Goal: Information Seeking & Learning: Find specific fact

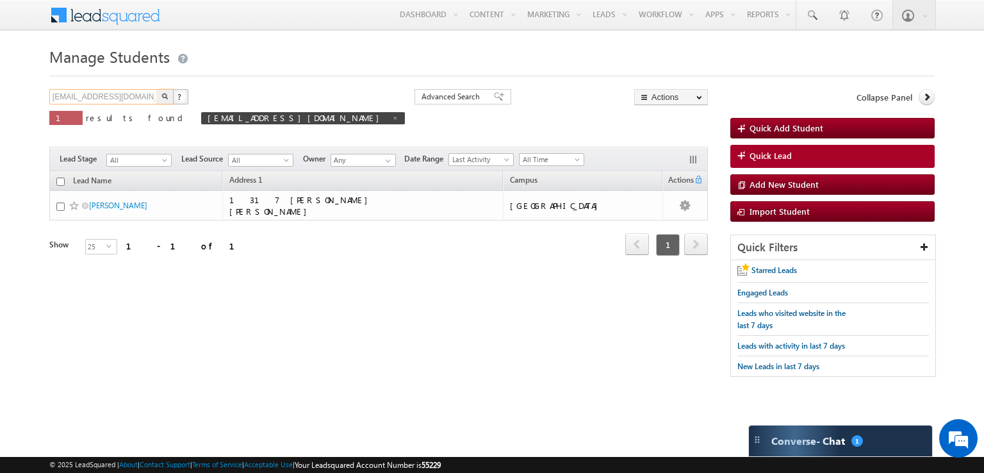
drag, startPoint x: 139, startPoint y: 101, endPoint x: 38, endPoint y: 101, distance: 100.6
click at [38, 101] on body "Menu [PERSON_NAME] .[PERSON_NAME] mmad@ d-p-s .com" at bounding box center [492, 194] width 984 height 389
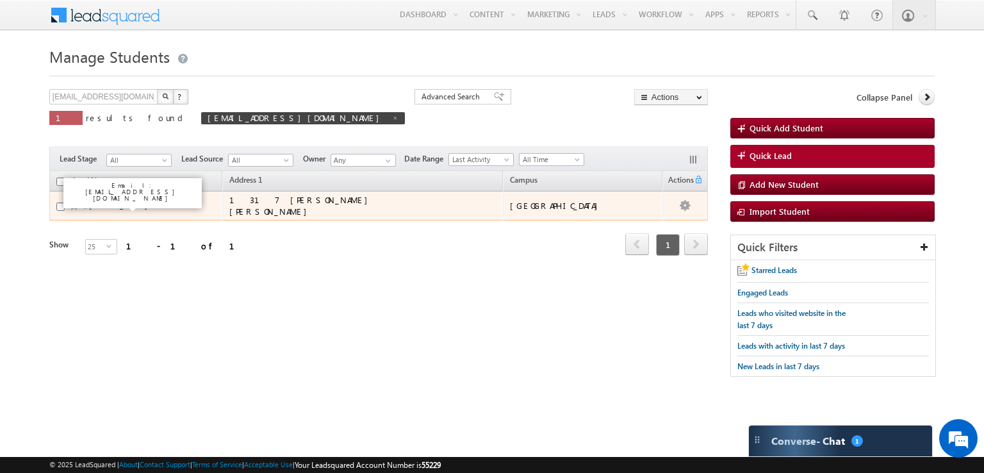
click at [118, 206] on link "Robert Fleming" at bounding box center [118, 206] width 58 height 10
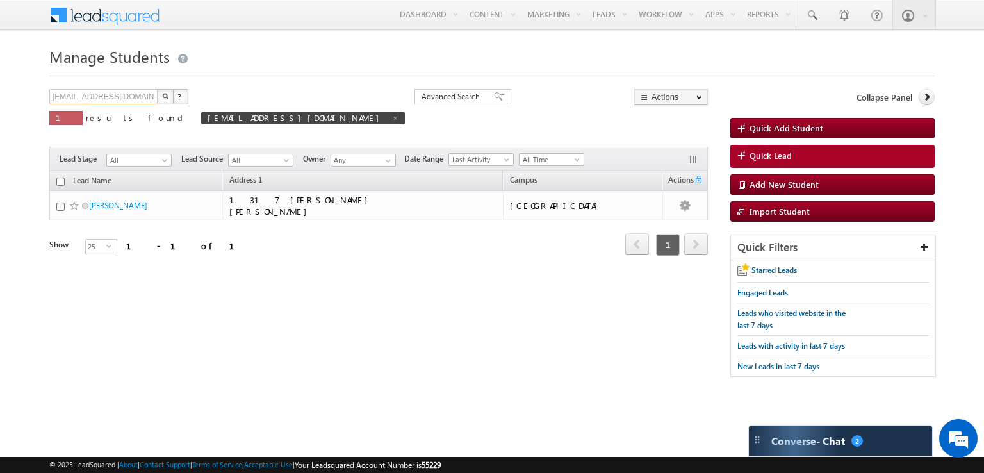
click at [85, 101] on input "RobertEFleming@test.com" at bounding box center [104, 96] width 110 height 15
click at [84, 101] on input "RobertEFleming@test.com" at bounding box center [104, 96] width 110 height 15
drag, startPoint x: 148, startPoint y: 99, endPoint x: 28, endPoint y: 95, distance: 119.9
click at [28, 95] on body "Menu [PERSON_NAME] .[PERSON_NAME] mmad@ d-p-s .com" at bounding box center [492, 194] width 984 height 389
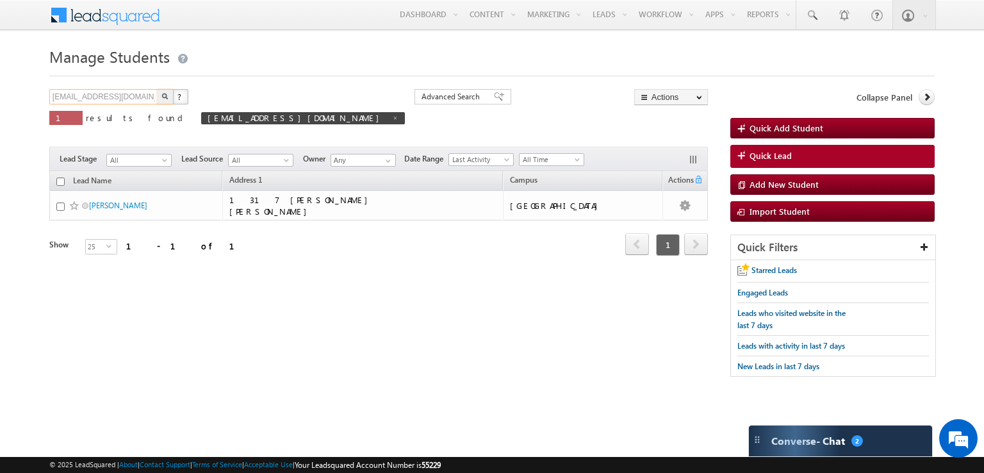
paste input "Frison001"
type input "[EMAIL_ADDRESS][DOMAIN_NAME]"
click at [163, 95] on img "button" at bounding box center [165, 96] width 6 height 6
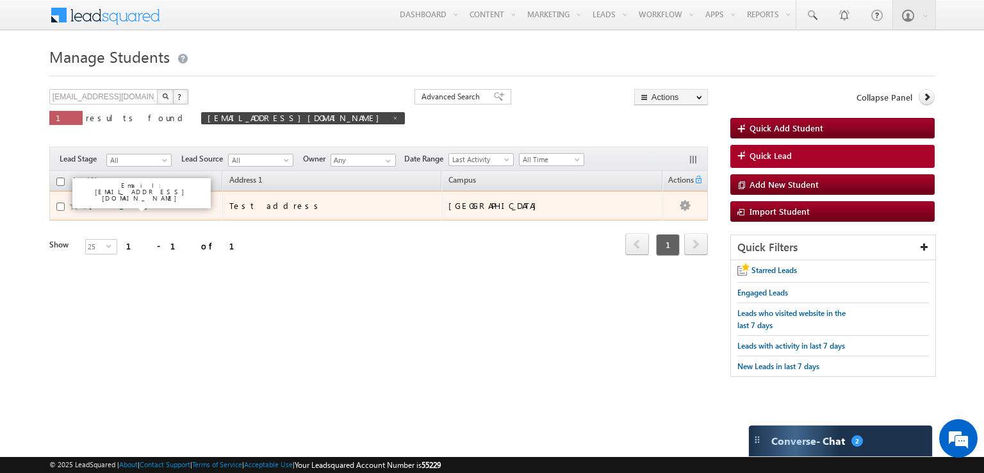
click at [123, 208] on link "[PERSON_NAME]" at bounding box center [118, 206] width 58 height 10
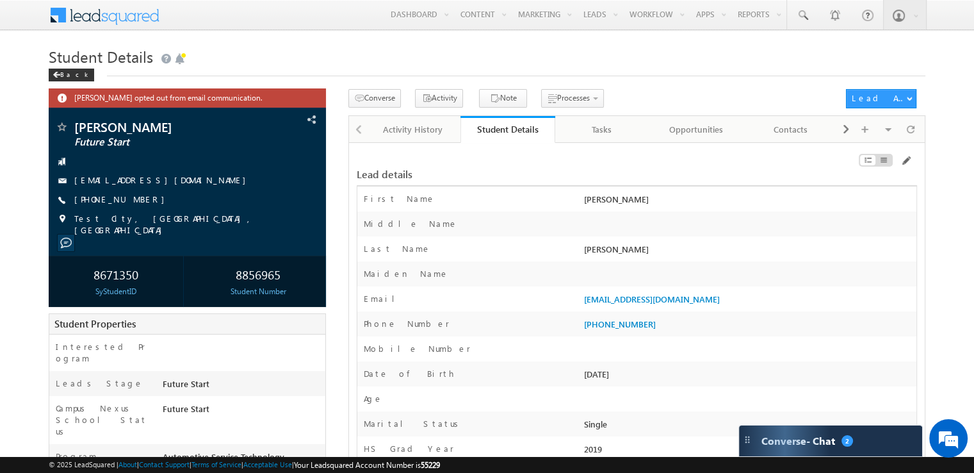
click at [910, 102] on p "Refresh" at bounding box center [924, 106] width 48 height 9
click at [895, 115] on link "Apply Now (Portal)" at bounding box center [886, 118] width 79 height 15
drag, startPoint x: 118, startPoint y: 179, endPoint x: 38, endPoint y: 134, distance: 91.5
drag, startPoint x: 154, startPoint y: 180, endPoint x: 147, endPoint y: 181, distance: 6.5
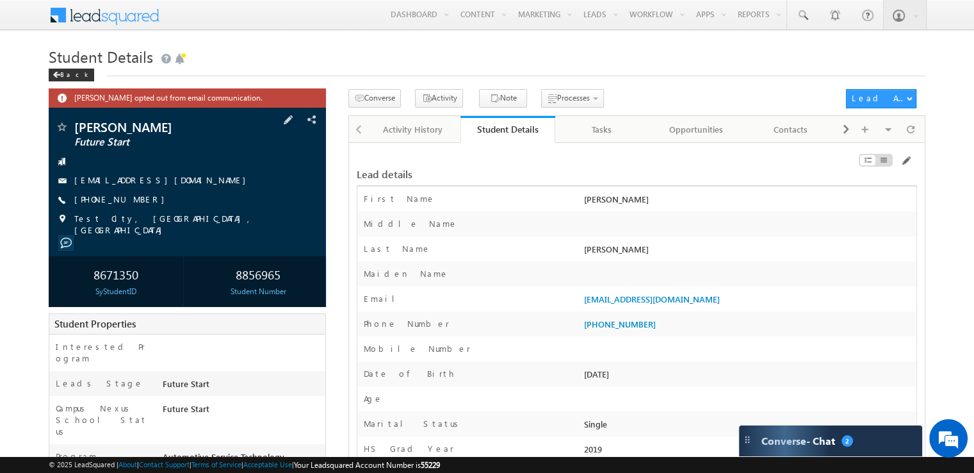
click at [147, 181] on div "[EMAIL_ADDRESS][DOMAIN_NAME]" at bounding box center [187, 180] width 265 height 13
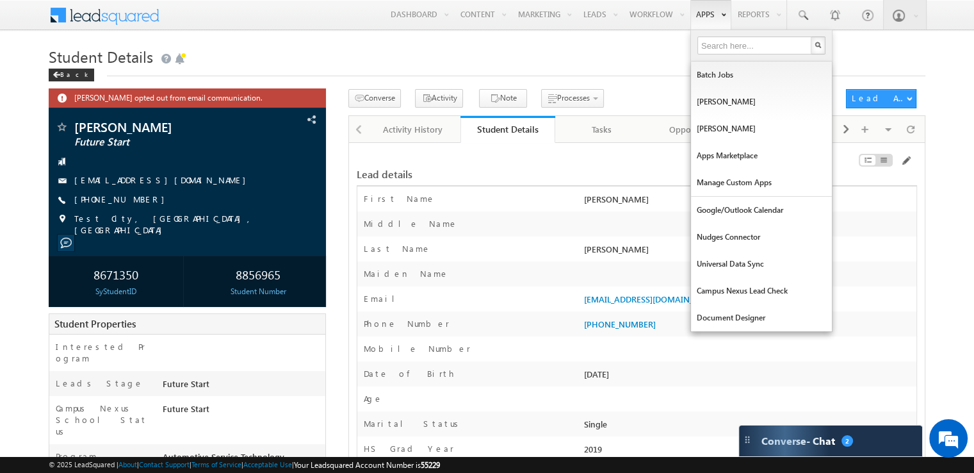
copy div "[EMAIL_ADDRESS][DOMAIN_NAME]"
